Goal: Information Seeking & Learning: Check status

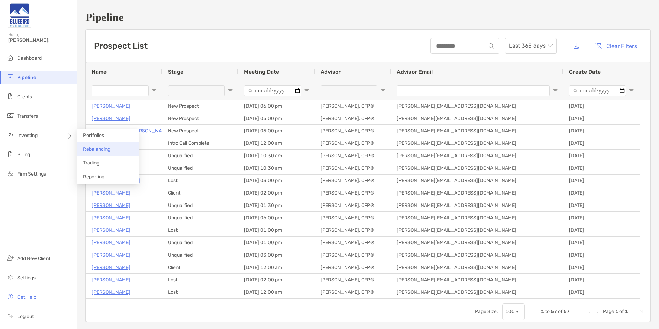
click at [110, 151] on span "Rebalancing" at bounding box center [96, 149] width 27 height 6
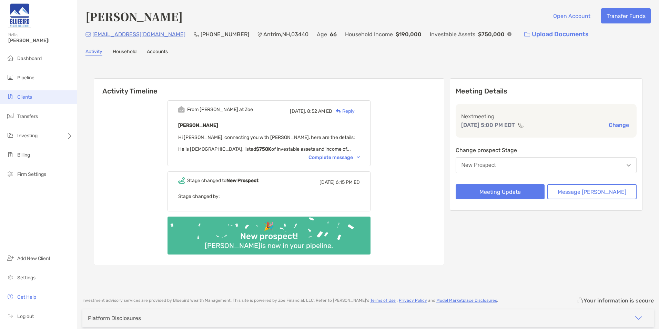
click at [32, 99] on span "Clients" at bounding box center [24, 97] width 15 height 6
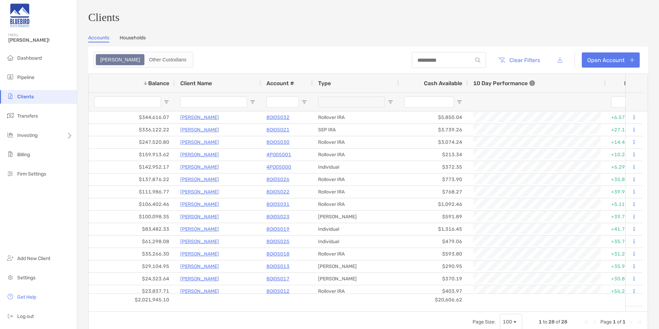
click at [132, 106] on input "Balance Filter Input" at bounding box center [127, 102] width 67 height 11
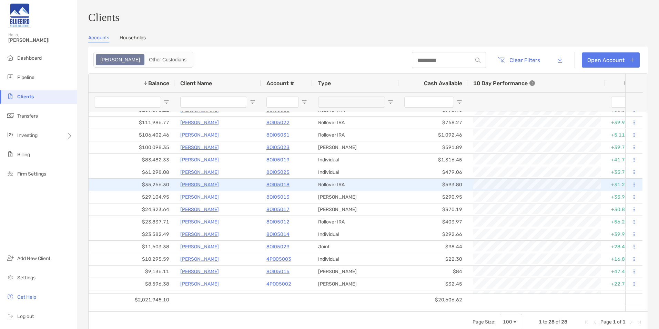
scroll to position [103, 0]
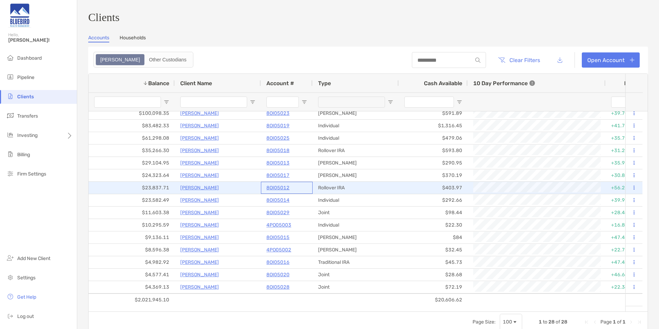
click at [278, 191] on p "8OI05012" at bounding box center [277, 187] width 23 height 9
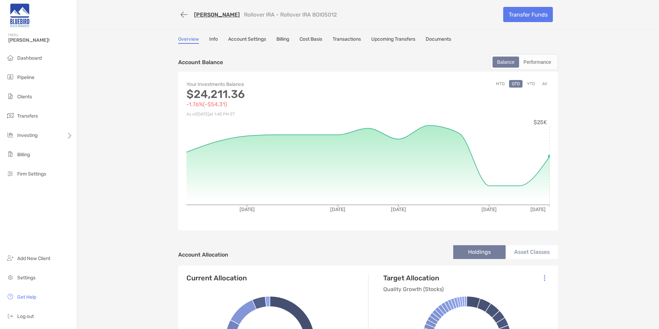
click at [529, 82] on button "YTD" at bounding box center [530, 84] width 13 height 8
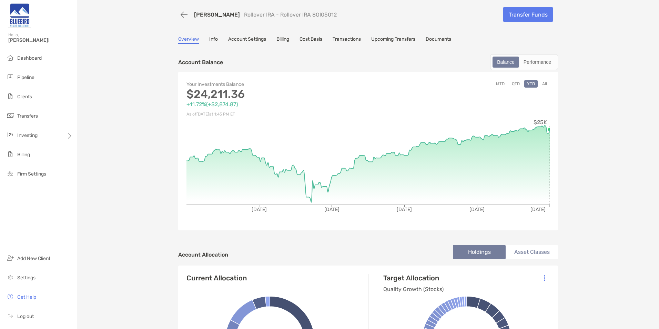
click at [439, 39] on link "Documents" at bounding box center [439, 40] width 26 height 8
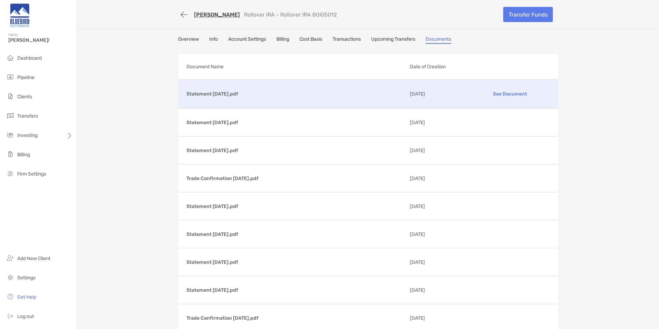
click at [506, 94] on p "See Document" at bounding box center [510, 94] width 80 height 12
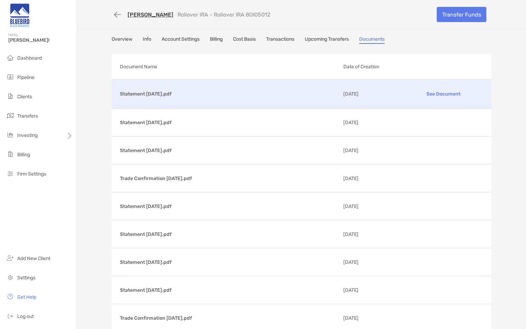
click at [114, 41] on link "Overview" at bounding box center [122, 40] width 21 height 8
